Goal: Check status

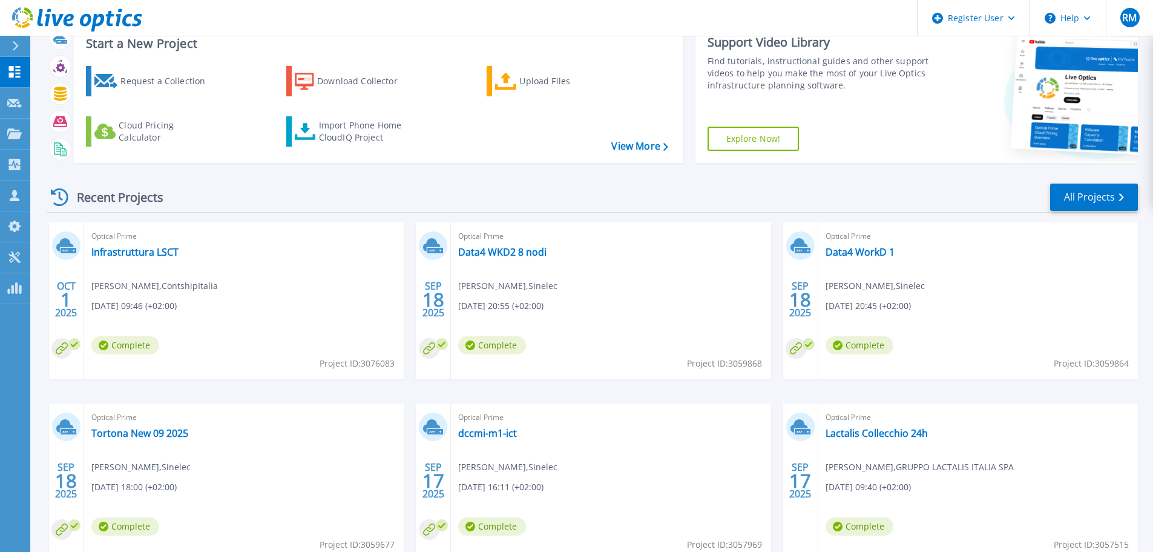
scroll to position [119, 0]
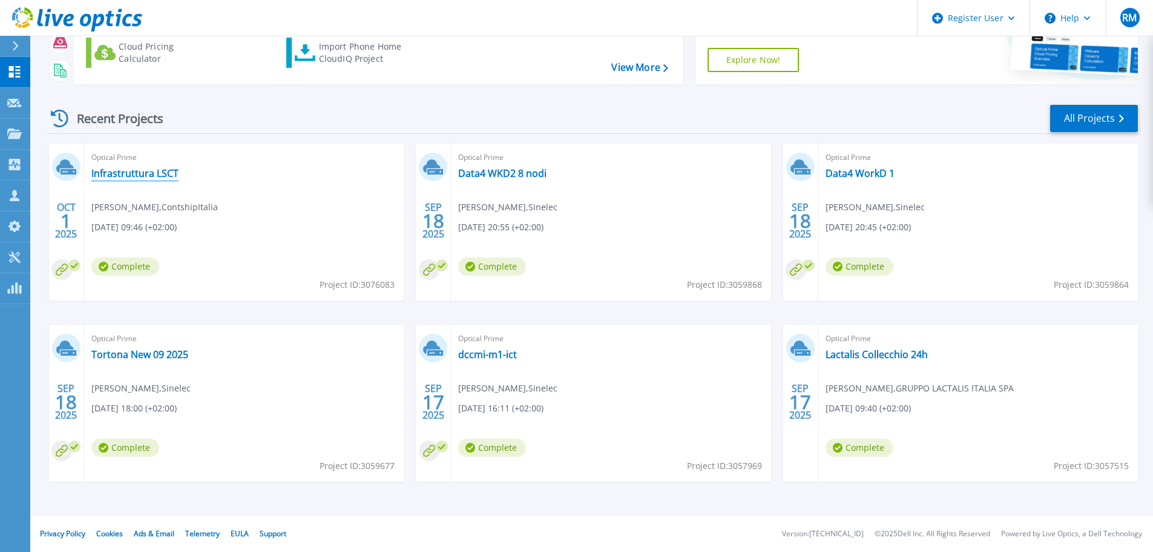
click at [134, 170] on link "Infrastruttura LSCT" at bounding box center [134, 173] width 87 height 12
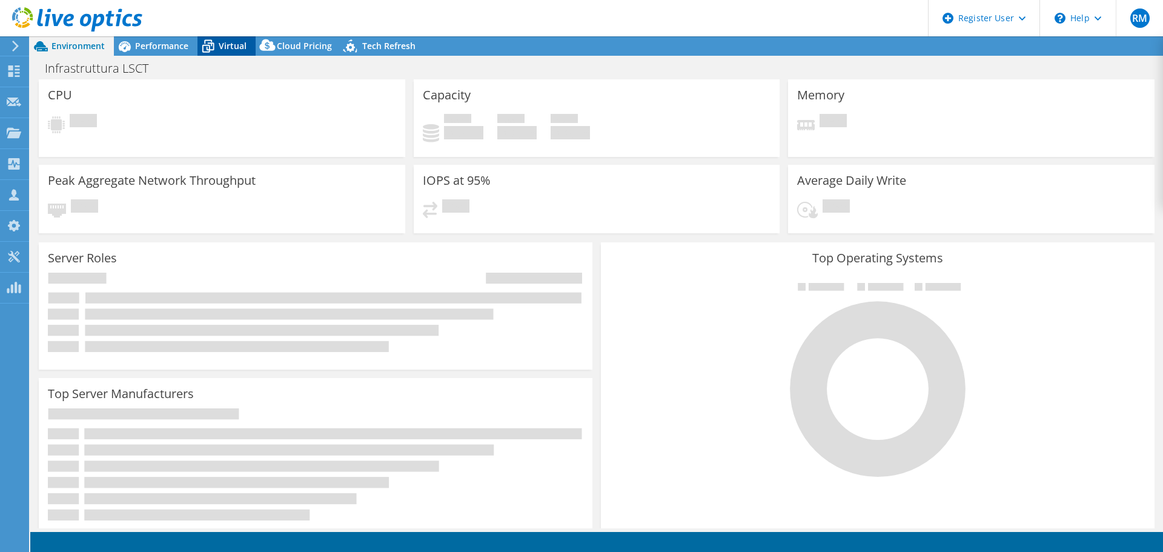
select select "USD"
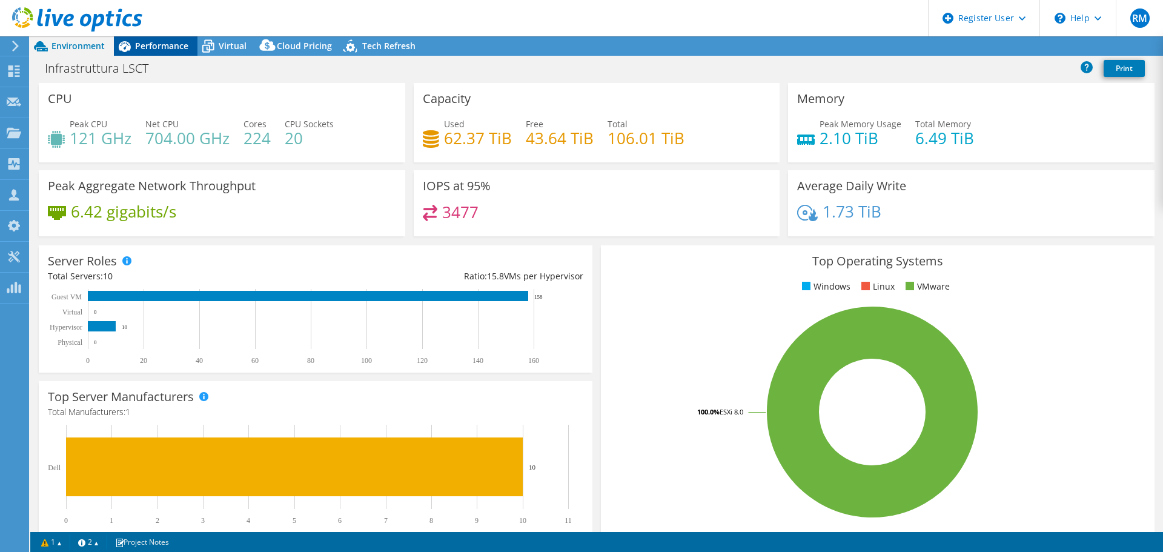
click at [169, 44] on span "Performance" at bounding box center [161, 46] width 53 height 12
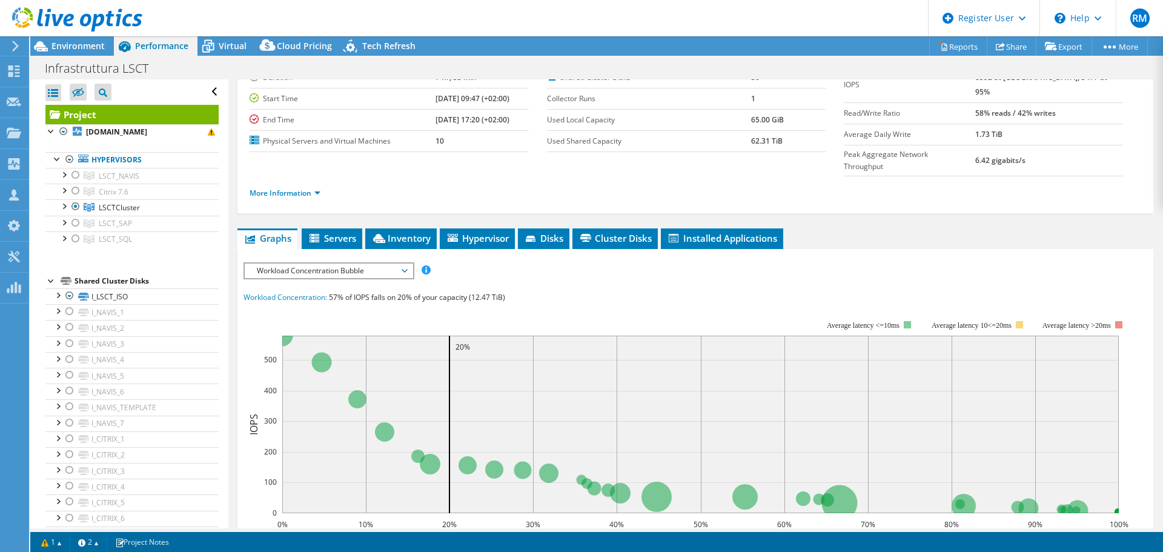
scroll to position [182, 0]
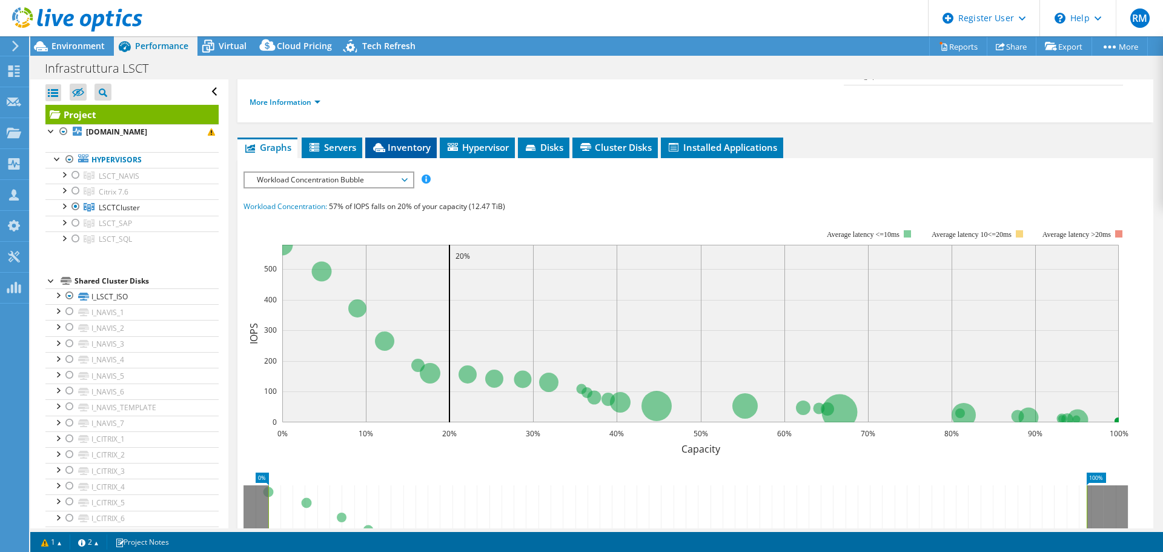
click at [406, 141] on span "Inventory" at bounding box center [400, 147] width 59 height 12
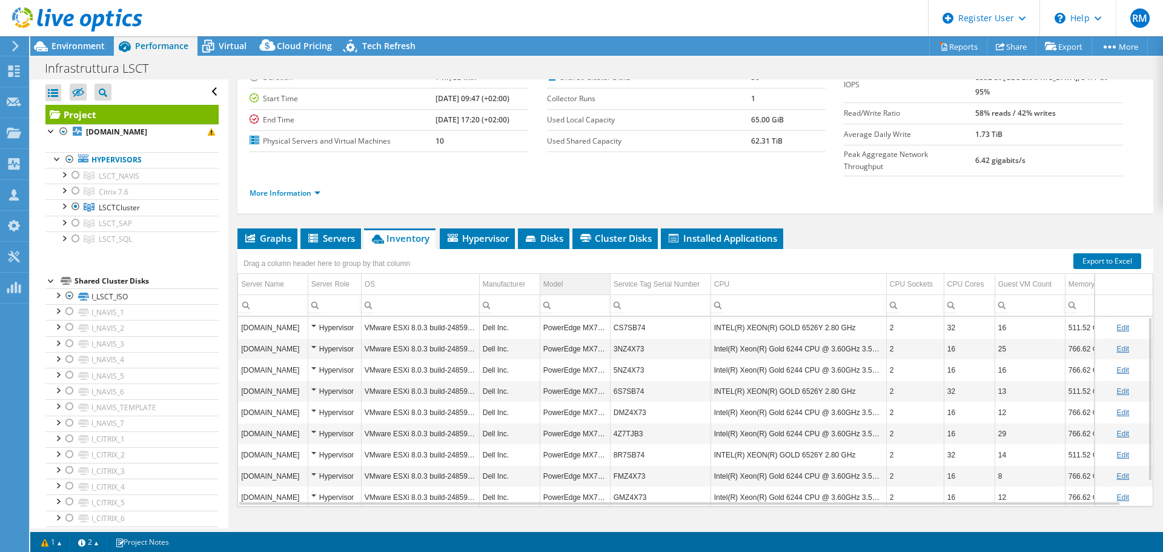
click at [579, 274] on td "Model" at bounding box center [575, 284] width 70 height 21
click at [583, 274] on td "Model" at bounding box center [575, 284] width 70 height 21
